Goal: Transaction & Acquisition: Purchase product/service

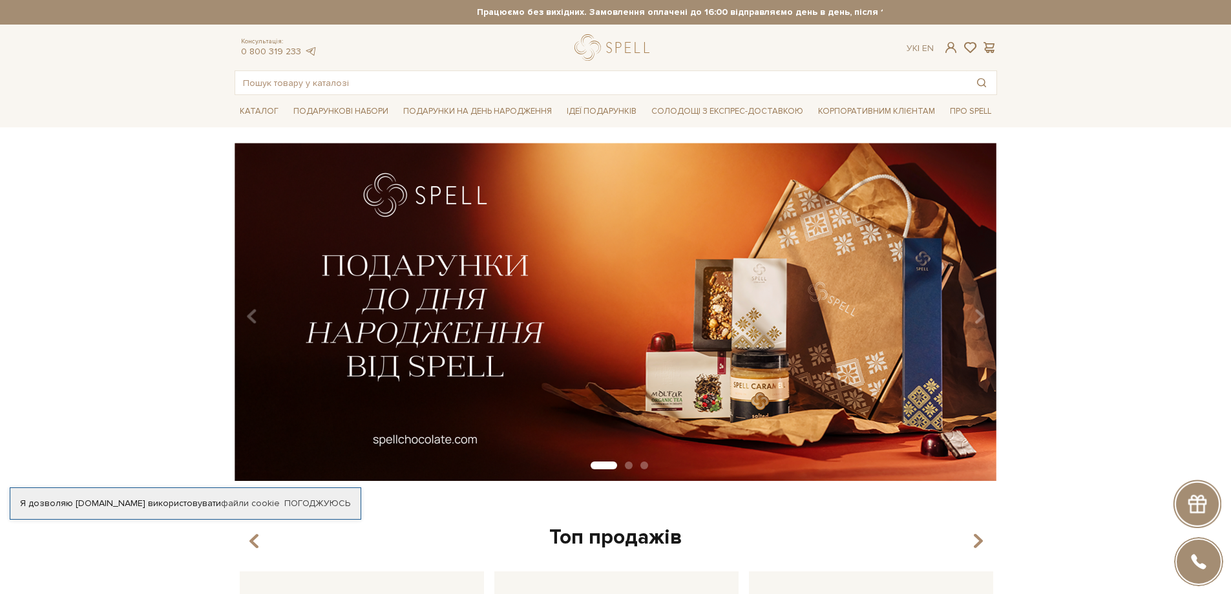
click at [525, 273] on img at bounding box center [615, 312] width 762 height 338
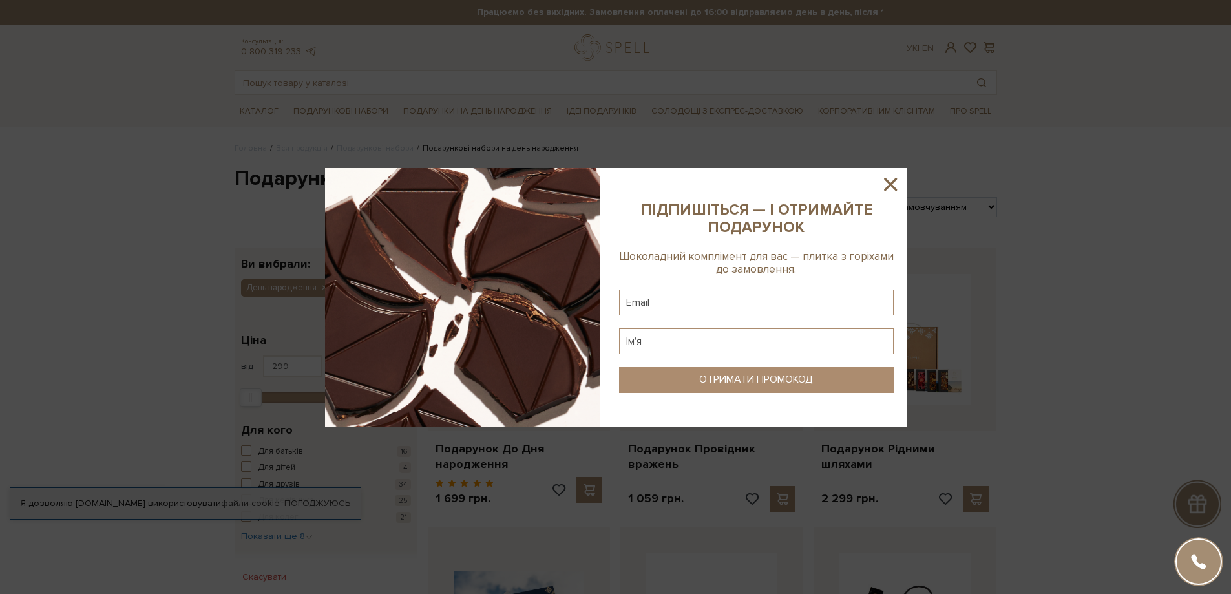
click at [895, 180] on icon at bounding box center [890, 184] width 13 height 13
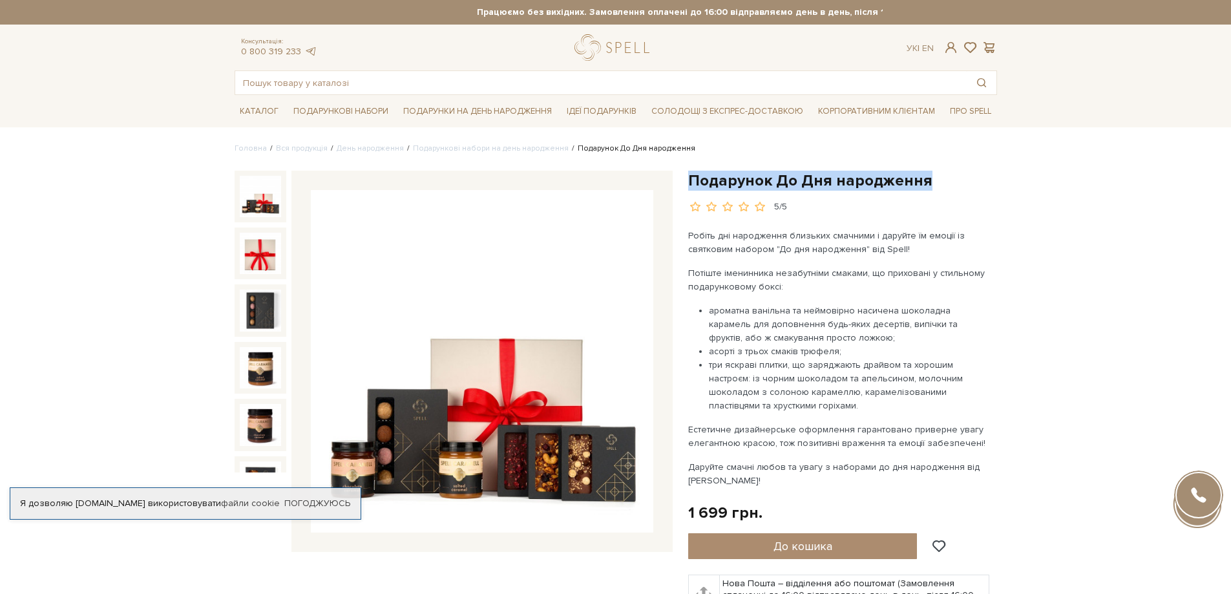
drag, startPoint x: 687, startPoint y: 183, endPoint x: 954, endPoint y: 176, distance: 266.9
click at [954, 176] on h1 "Подарунок До Дня народження" at bounding box center [842, 181] width 309 height 20
copy h1 "Подарунок До Дня народження"
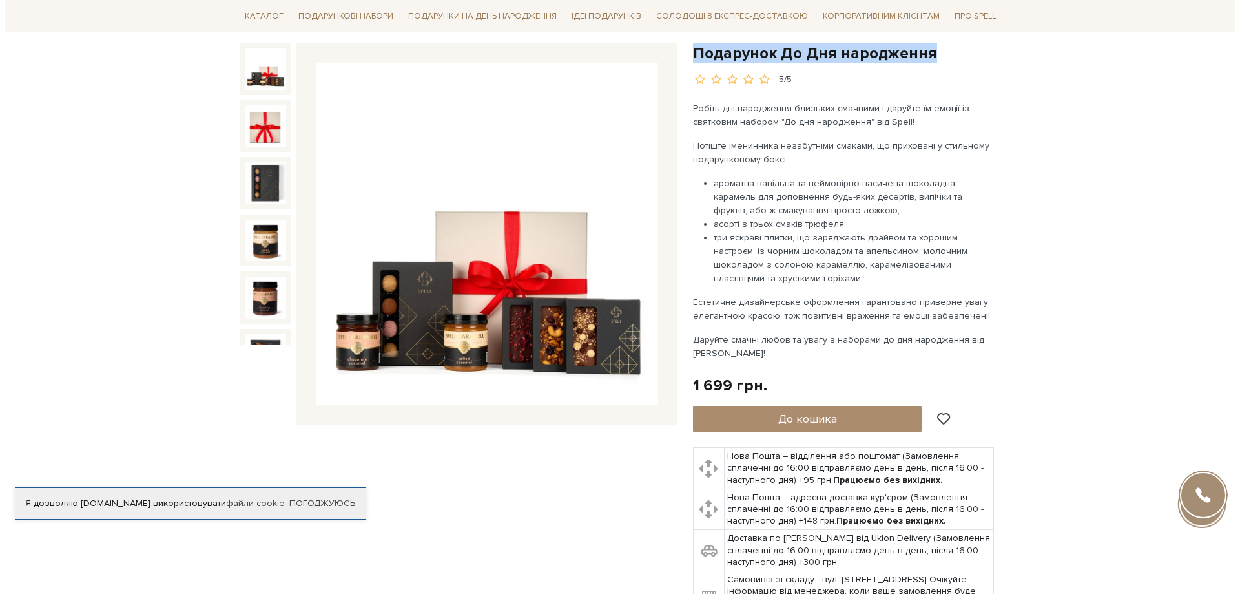
scroll to position [129, 0]
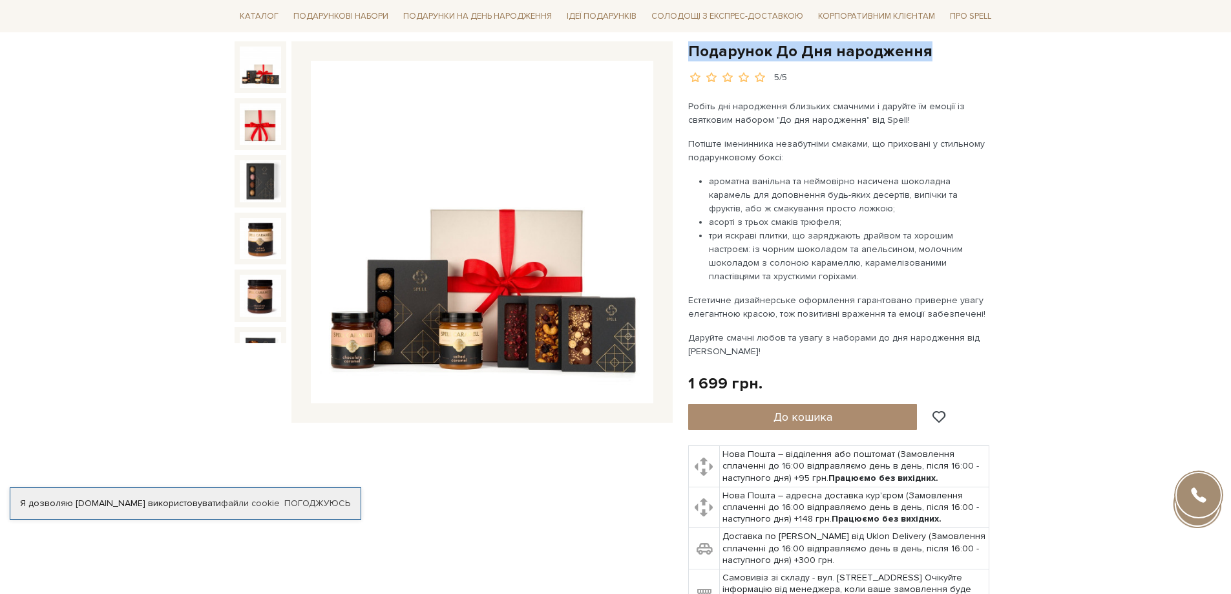
click at [539, 273] on img at bounding box center [482, 232] width 342 height 342
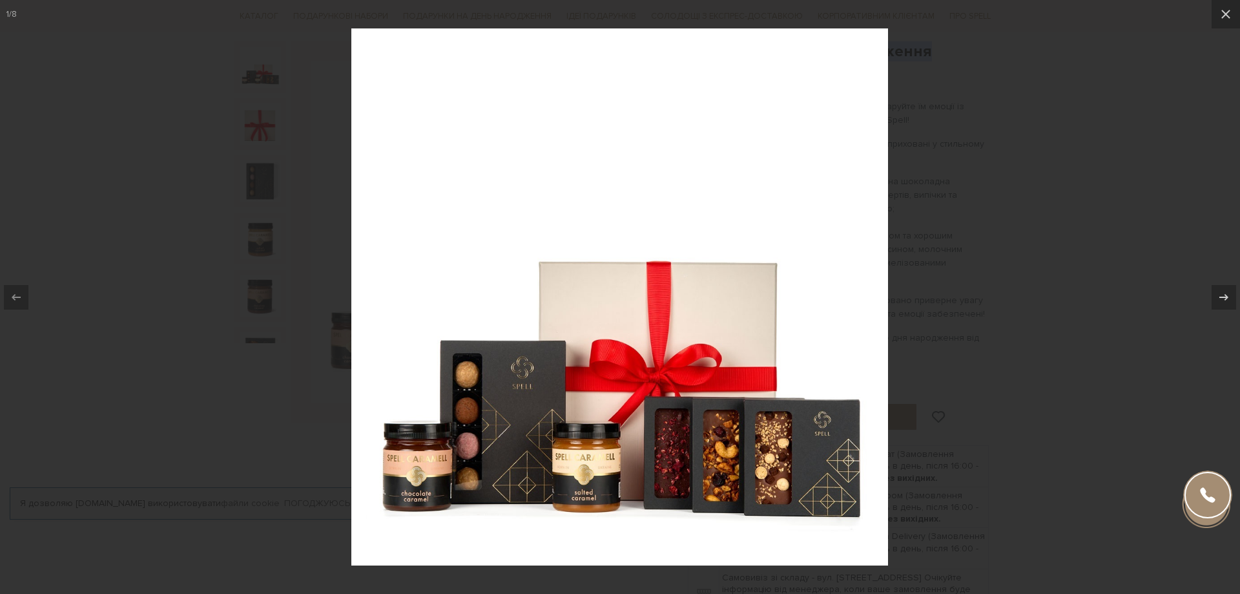
click at [932, 93] on div at bounding box center [620, 297] width 1240 height 594
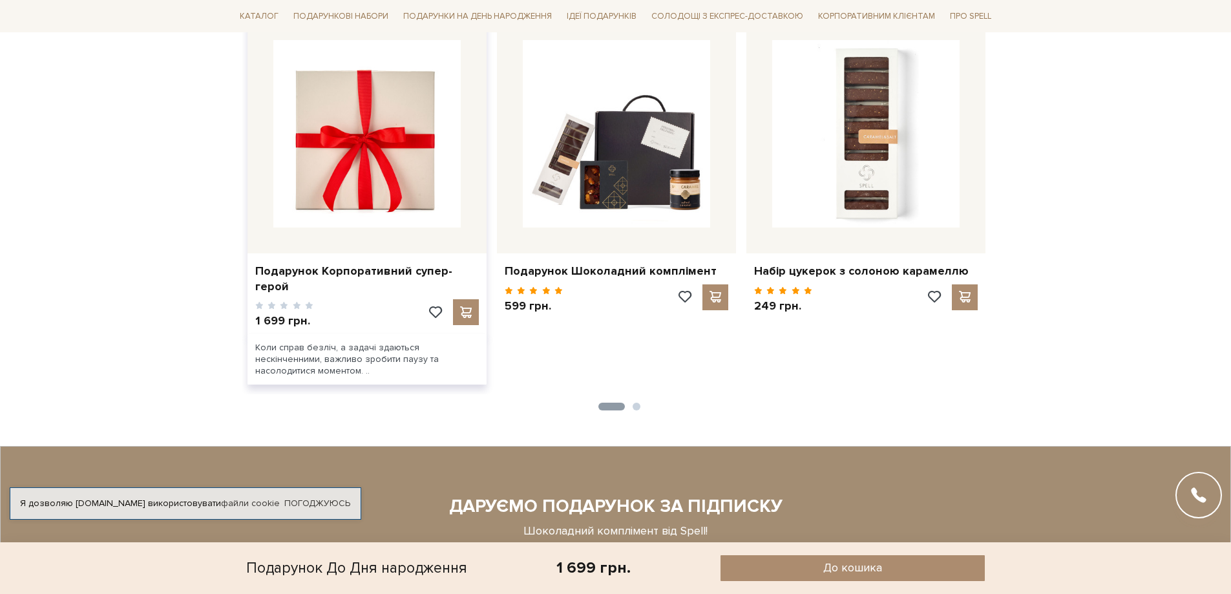
scroll to position [1486, 0]
